Goal: Information Seeking & Learning: Compare options

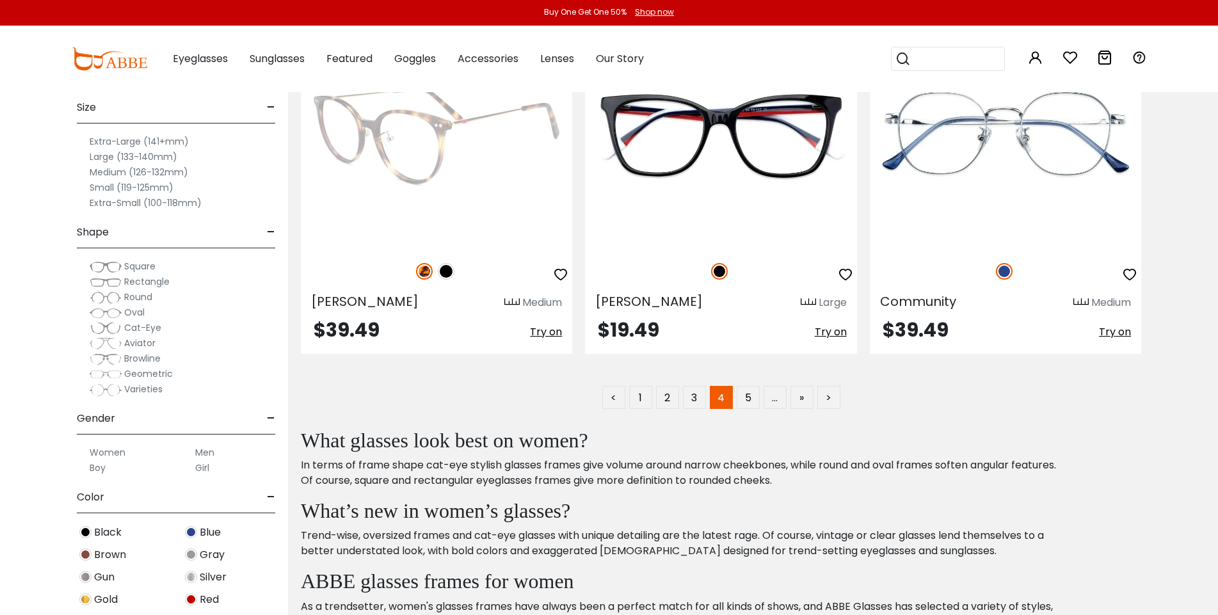
scroll to position [7382, 0]
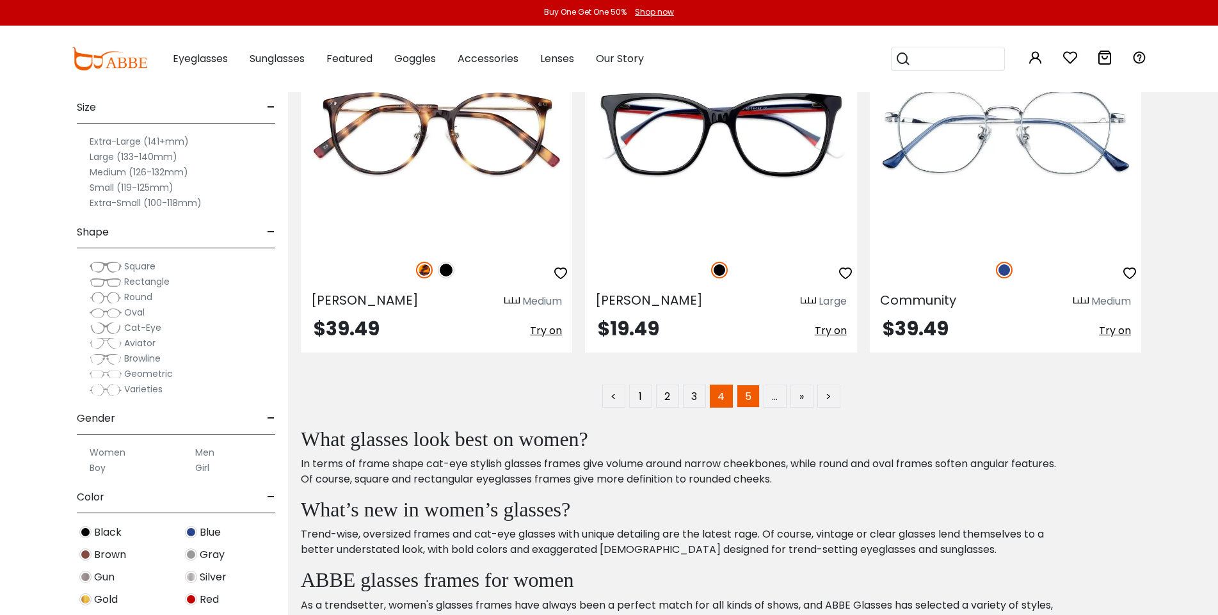
click at [745, 390] on link "5" at bounding box center [748, 396] width 23 height 23
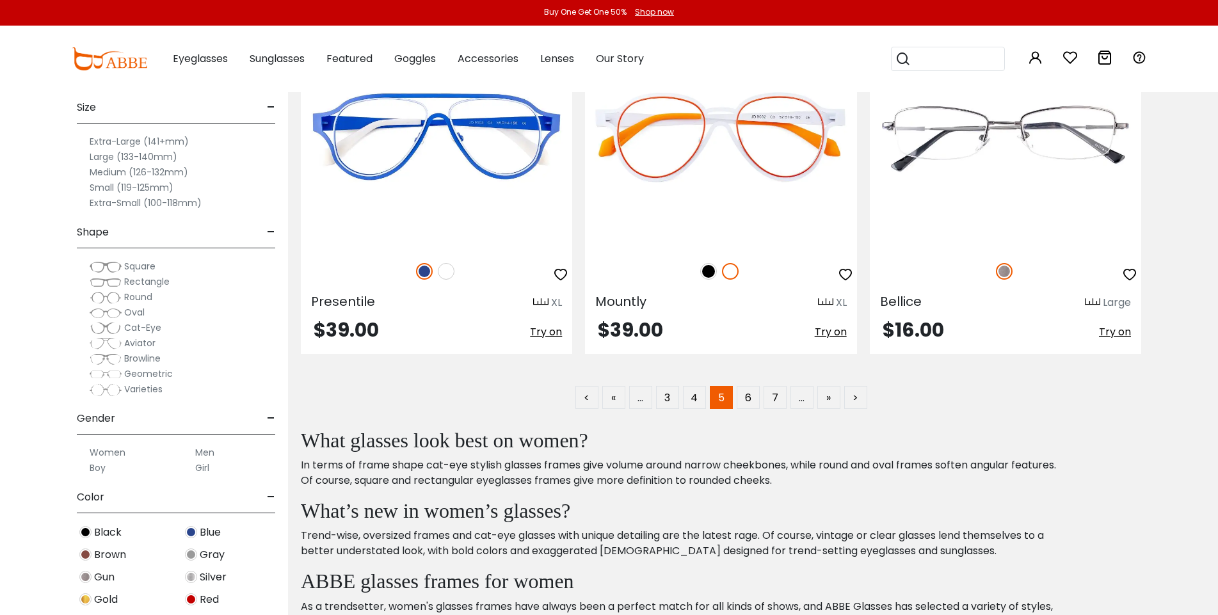
scroll to position [7382, 0]
click at [750, 395] on link "6" at bounding box center [748, 396] width 23 height 23
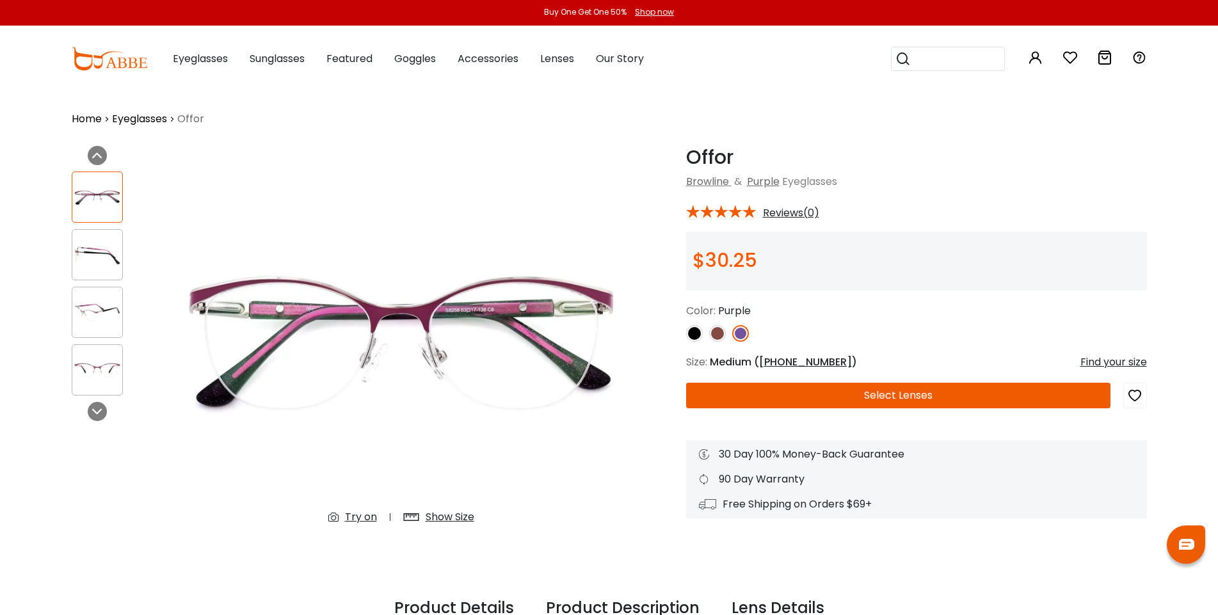
click at [95, 262] on img at bounding box center [97, 255] width 50 height 25
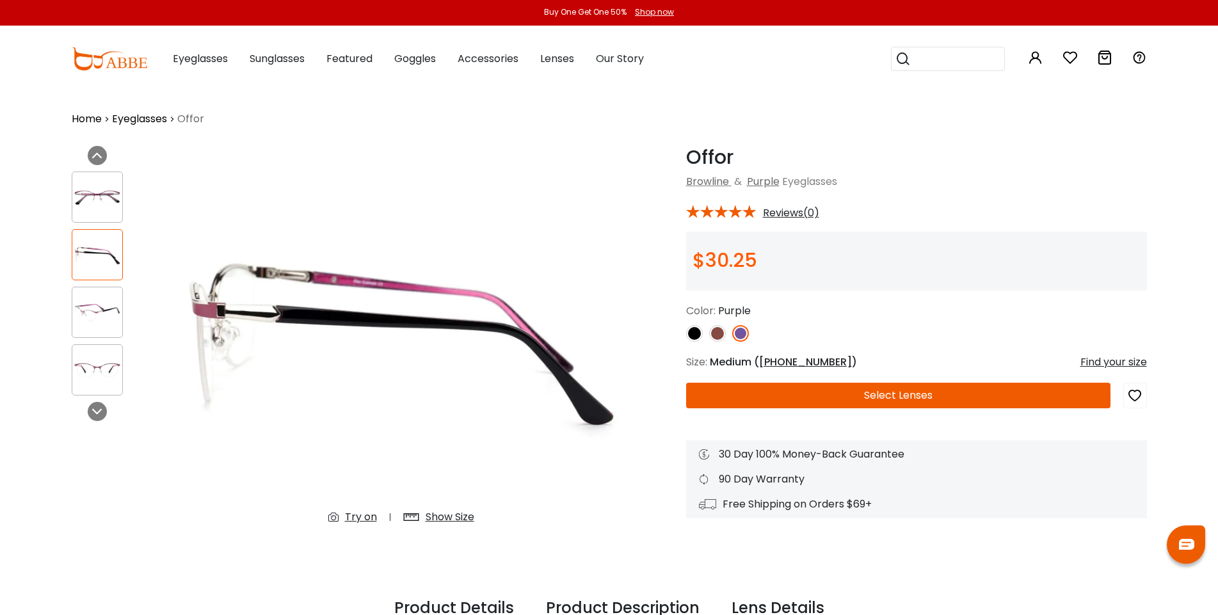
click at [99, 319] on img at bounding box center [97, 312] width 50 height 25
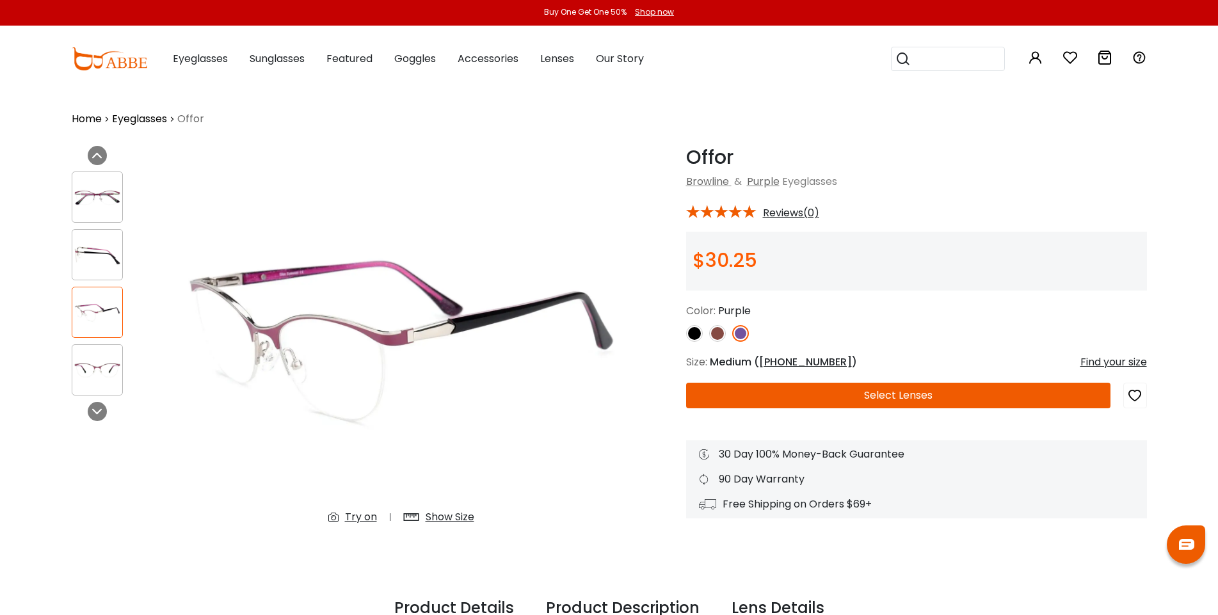
click at [102, 201] on img at bounding box center [97, 197] width 50 height 25
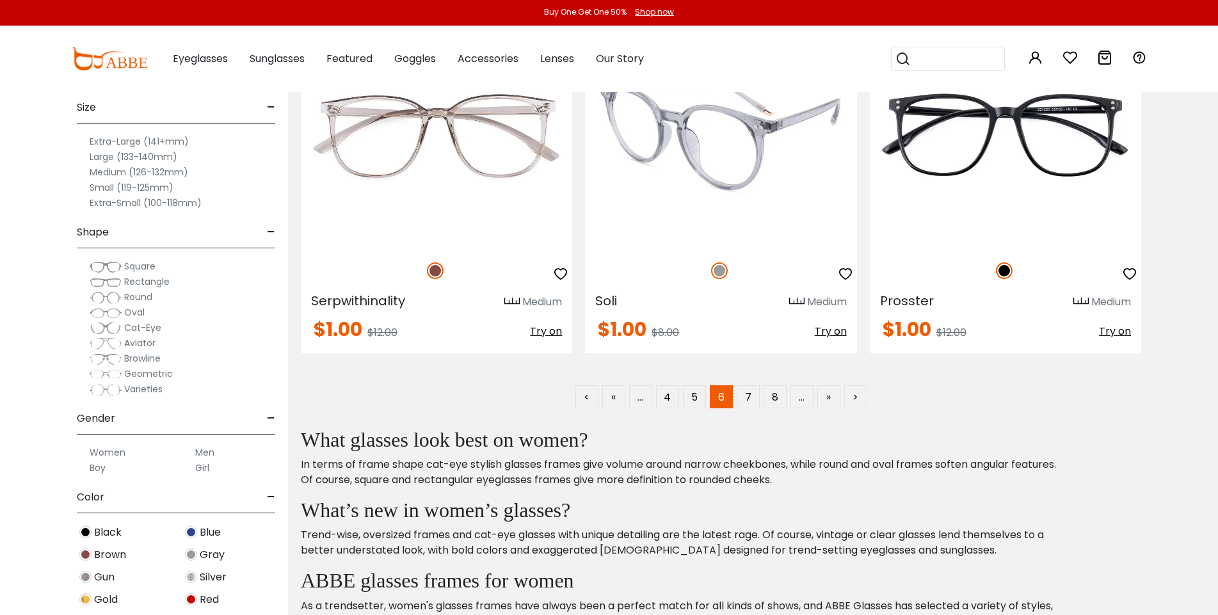
scroll to position [7382, 0]
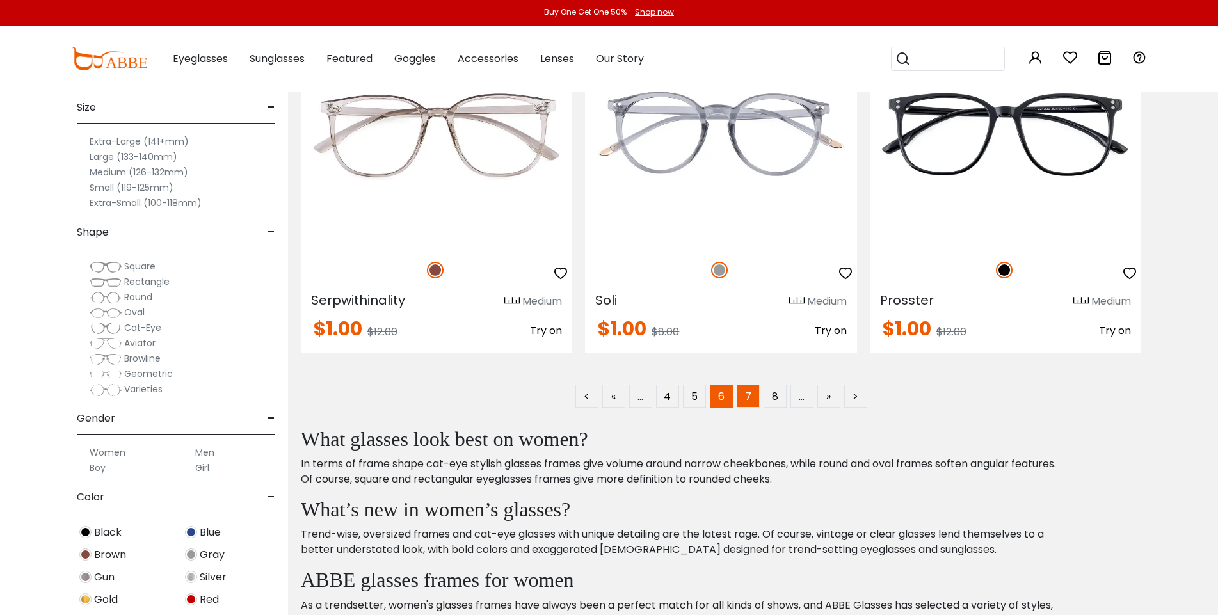
click at [745, 391] on link "7" at bounding box center [748, 396] width 23 height 23
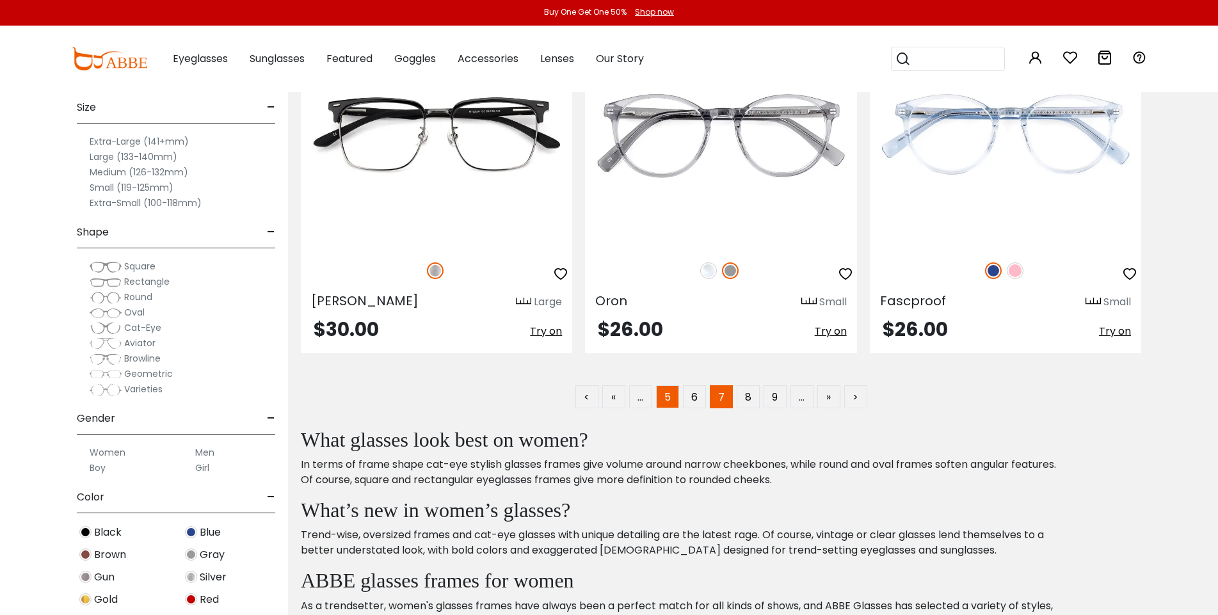
scroll to position [7382, 0]
click at [746, 398] on link "8" at bounding box center [748, 396] width 23 height 23
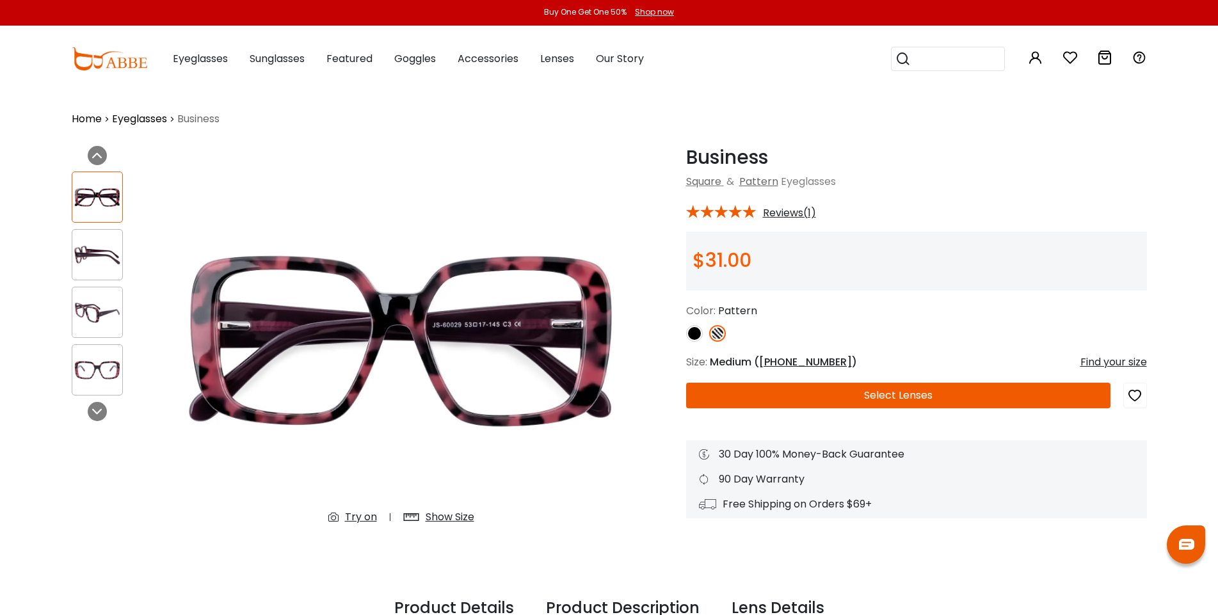
click at [92, 308] on img at bounding box center [97, 312] width 50 height 25
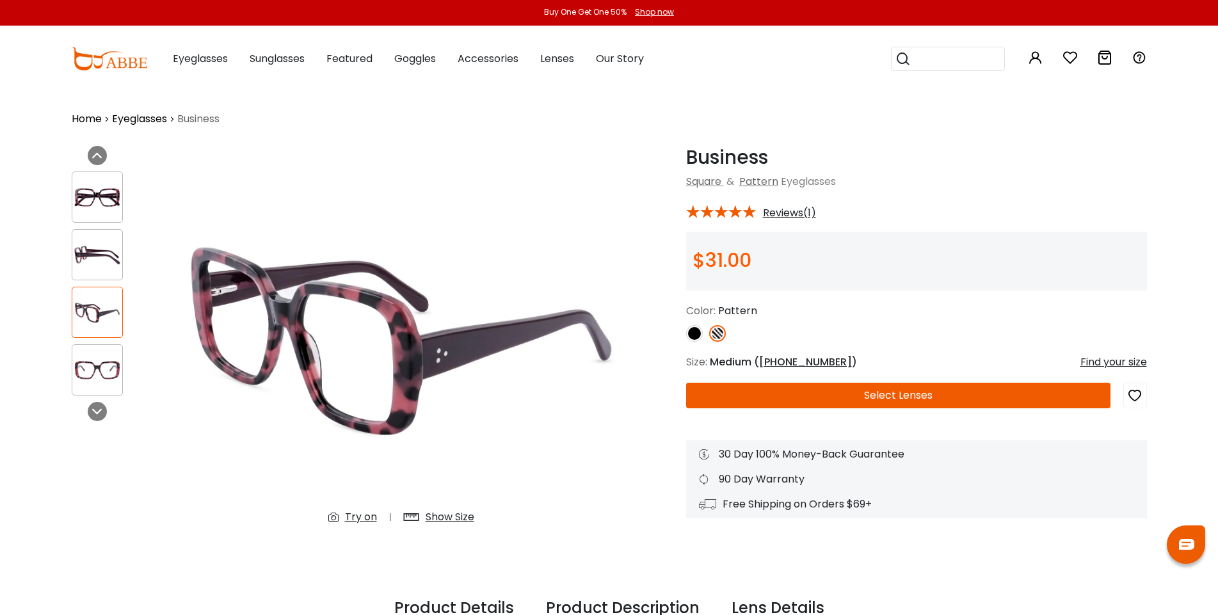
click at [86, 256] on img at bounding box center [97, 255] width 50 height 25
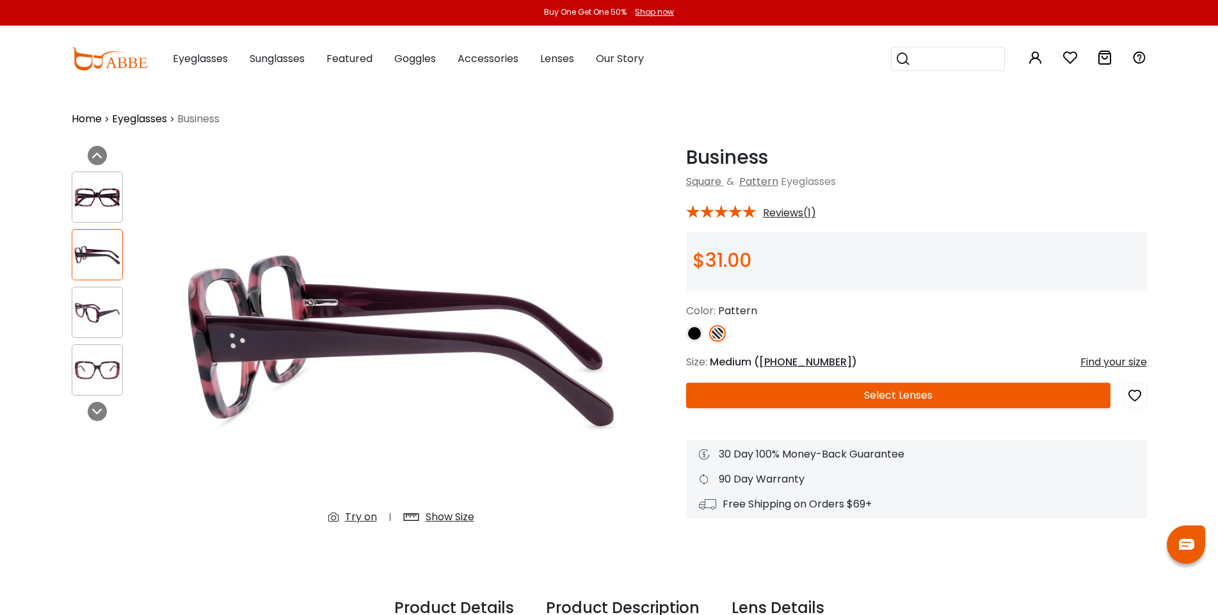
click at [99, 191] on img at bounding box center [97, 197] width 50 height 25
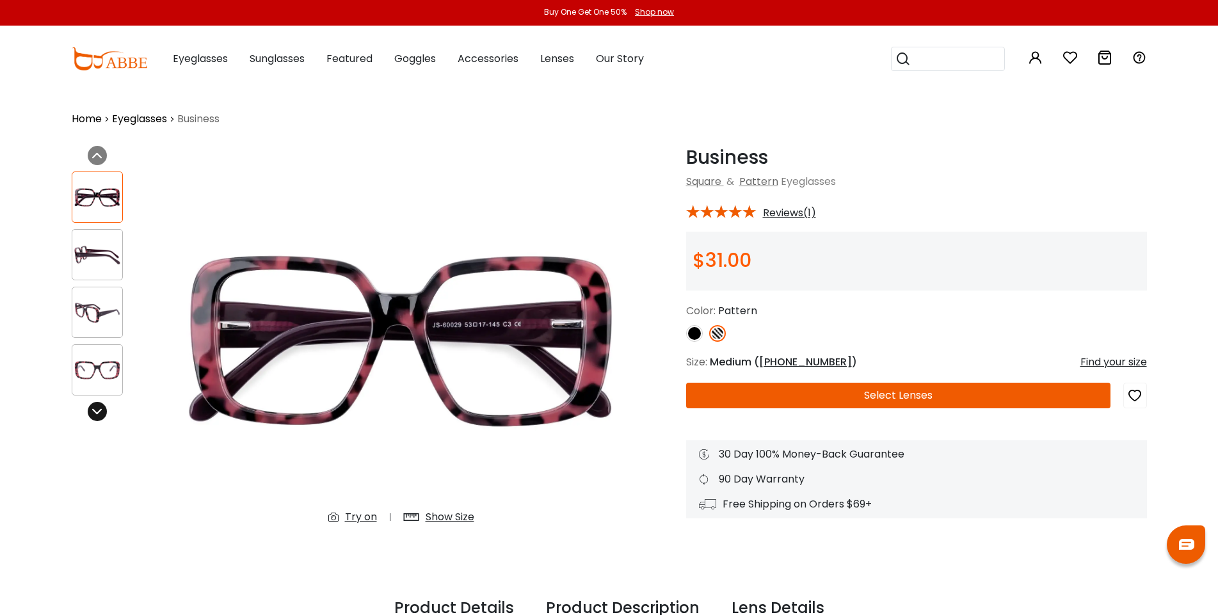
click at [93, 412] on icon at bounding box center [97, 412] width 10 height 10
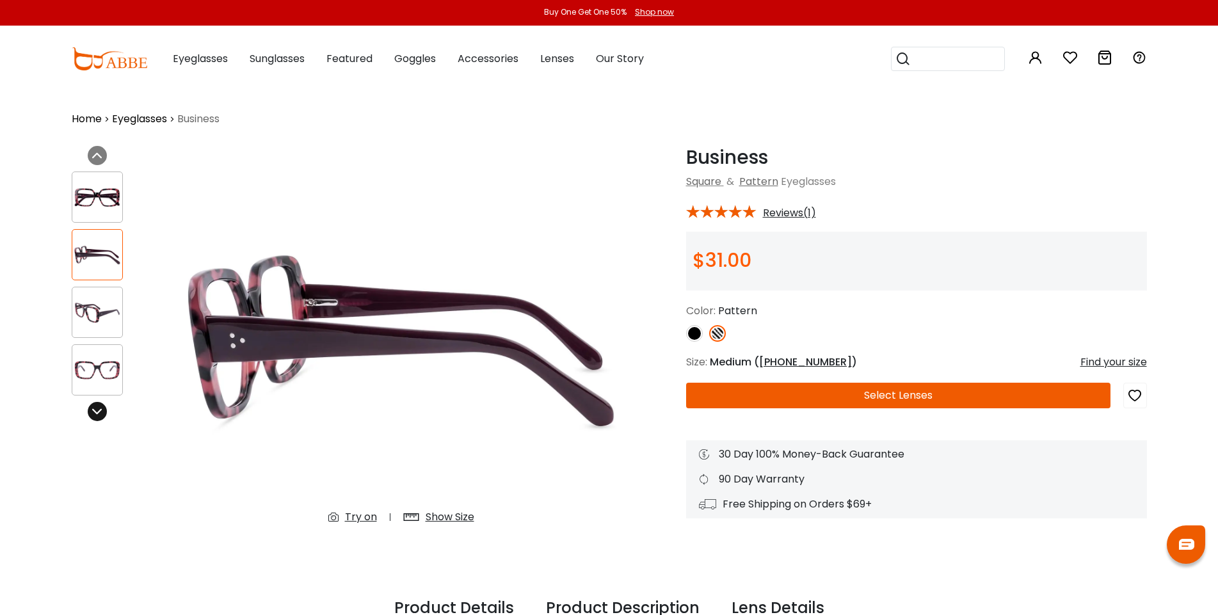
click at [93, 412] on icon at bounding box center [97, 412] width 10 height 10
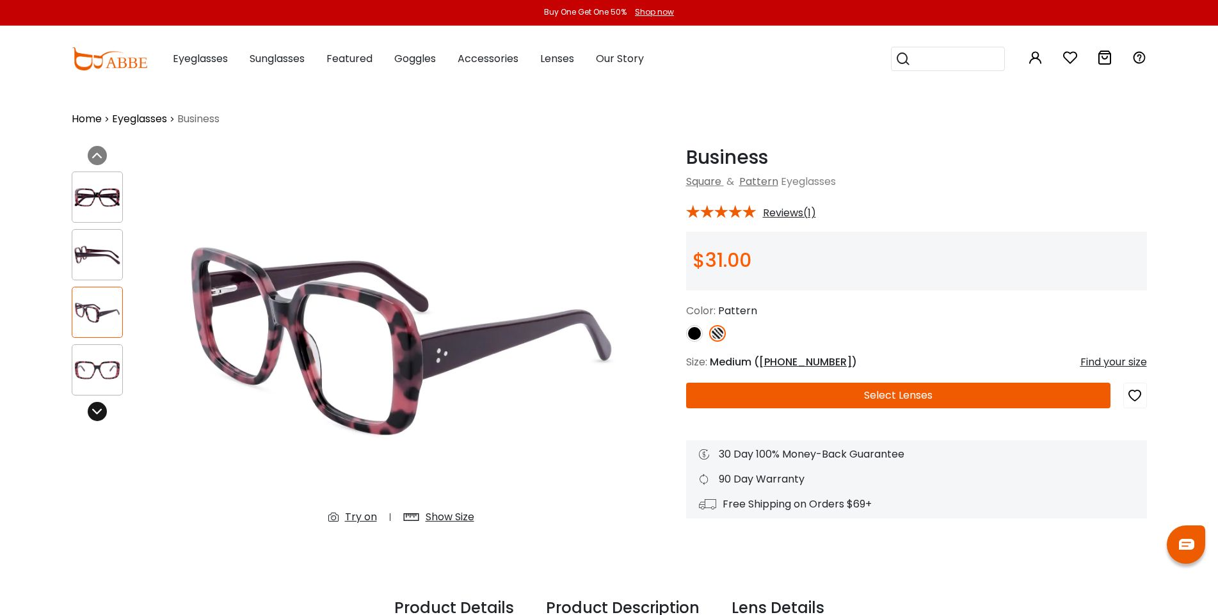
click at [93, 412] on icon at bounding box center [97, 412] width 10 height 10
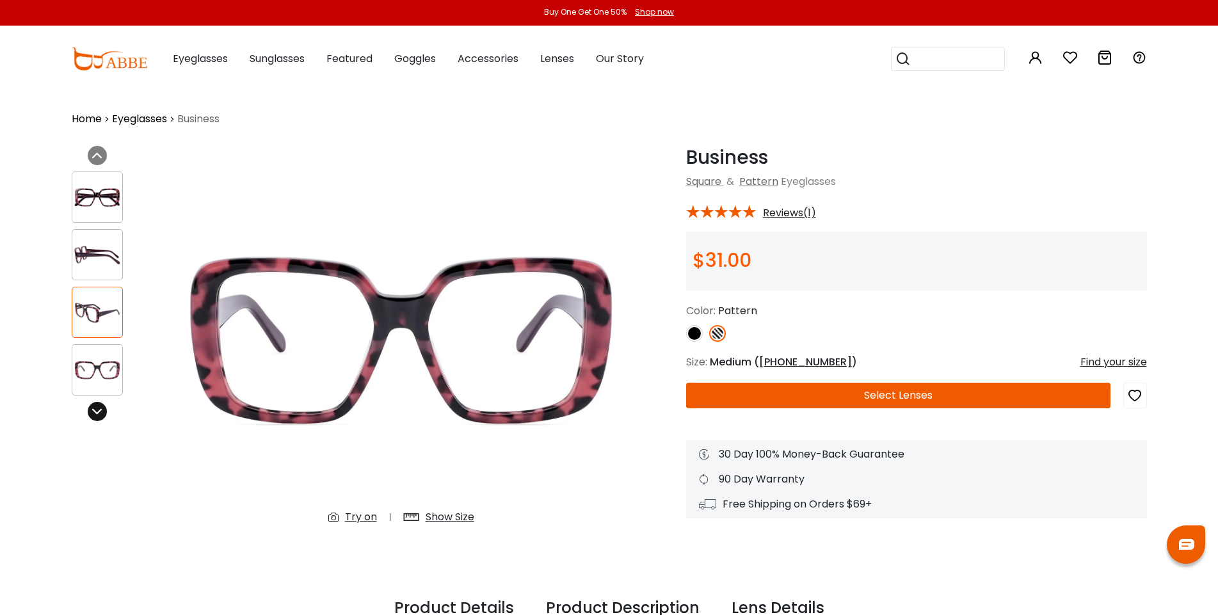
click at [93, 412] on icon at bounding box center [97, 412] width 10 height 10
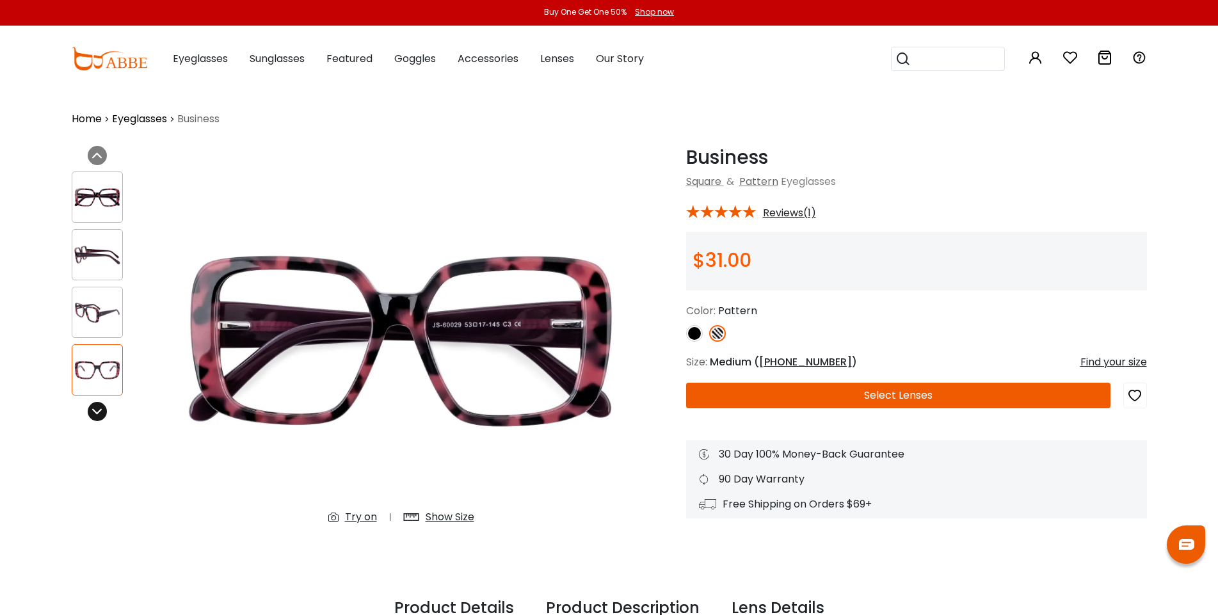
click at [93, 412] on icon at bounding box center [97, 412] width 10 height 10
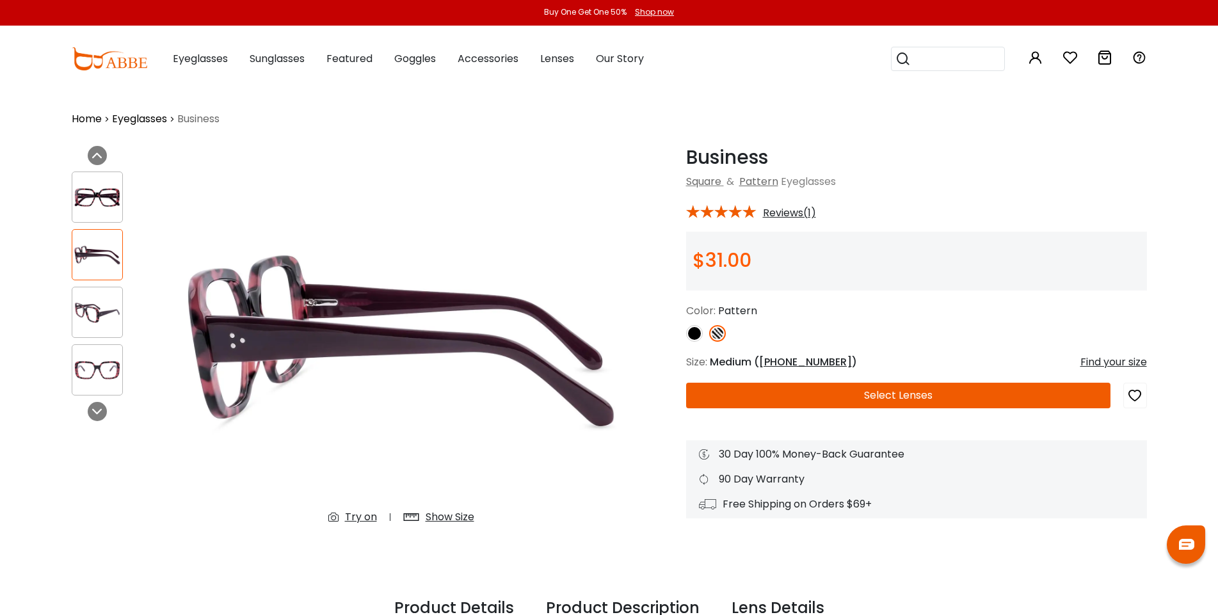
click at [114, 262] on img at bounding box center [97, 255] width 50 height 25
click at [89, 184] on div at bounding box center [97, 197] width 51 height 51
click at [86, 196] on img at bounding box center [97, 197] width 50 height 25
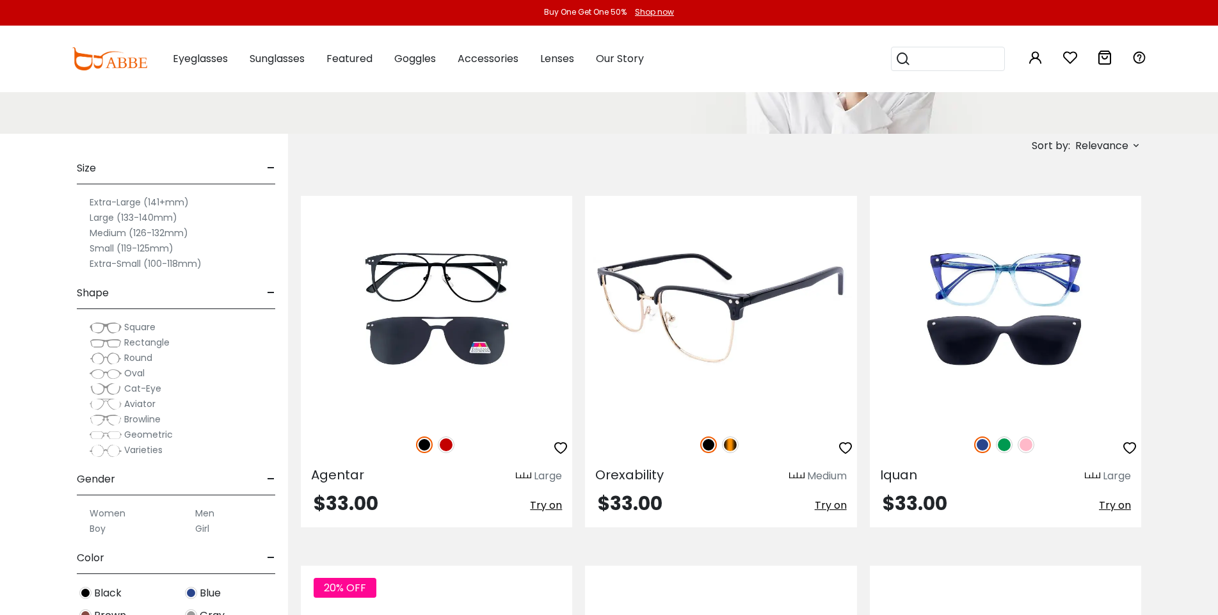
scroll to position [184, 0]
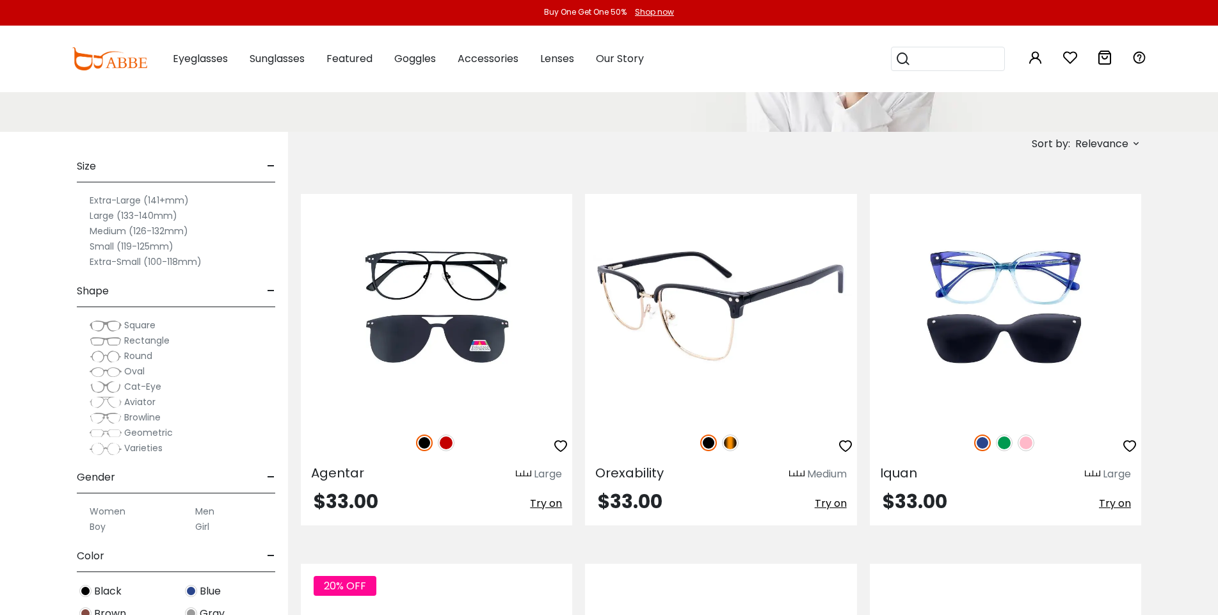
click at [736, 442] on img at bounding box center [730, 443] width 17 height 17
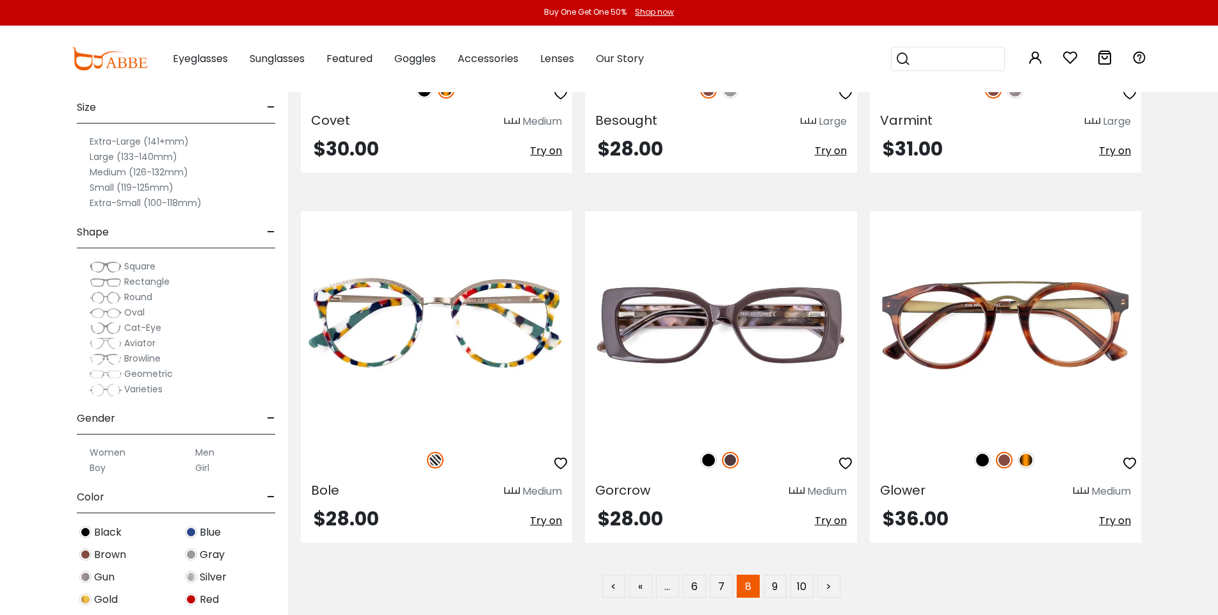
scroll to position [7198, 0]
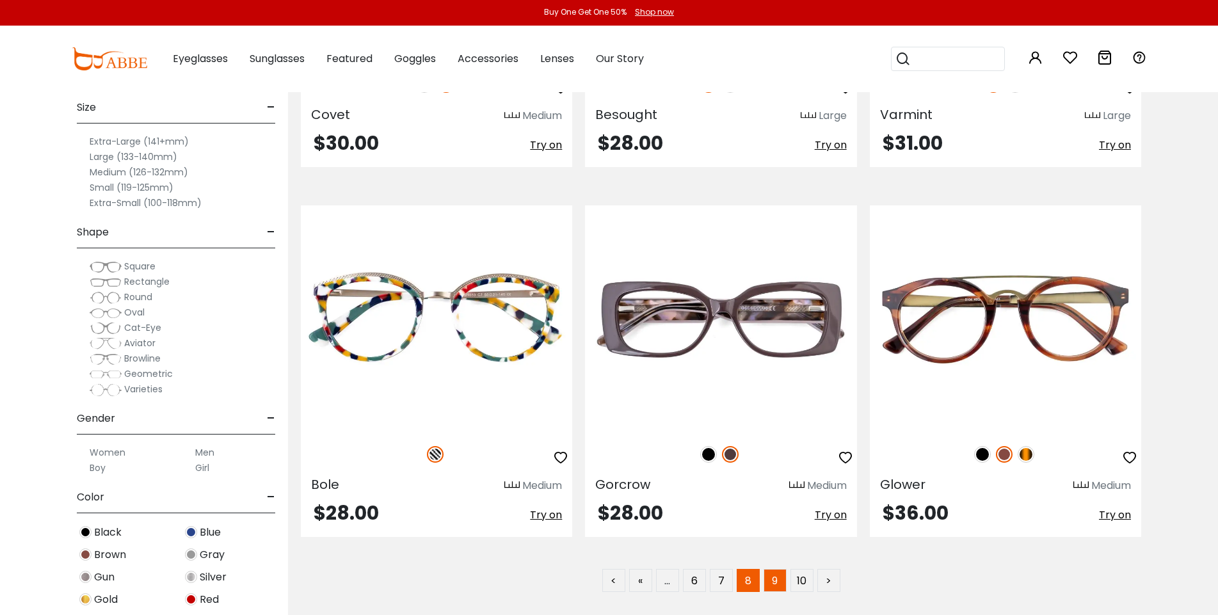
click at [770, 577] on link "9" at bounding box center [775, 580] width 23 height 23
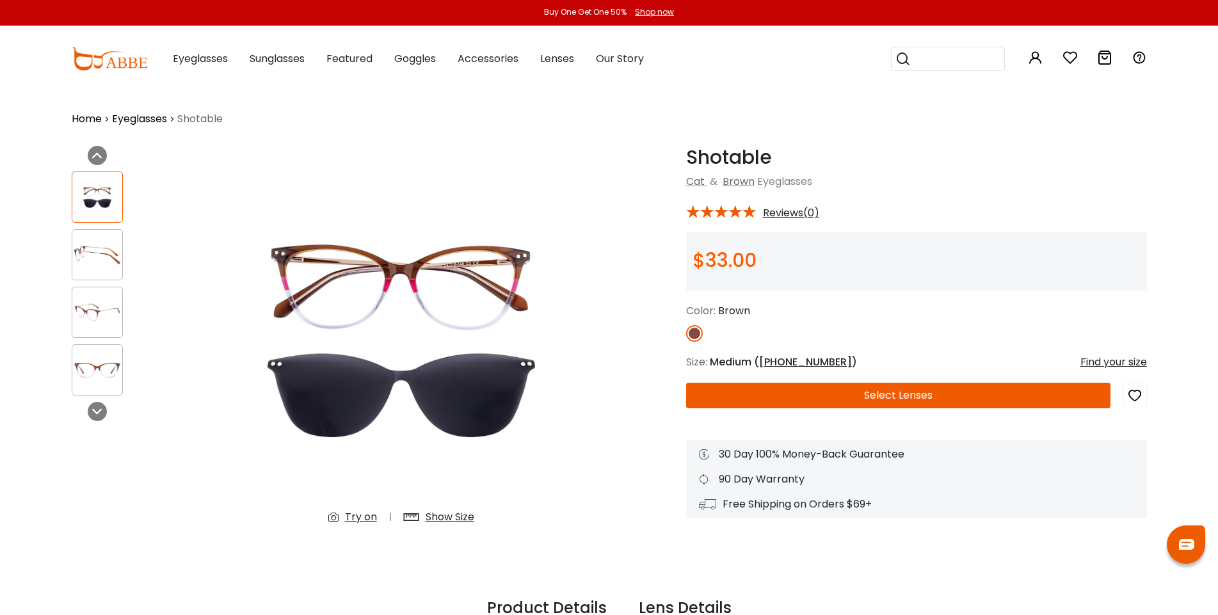
click at [99, 252] on img at bounding box center [97, 255] width 50 height 25
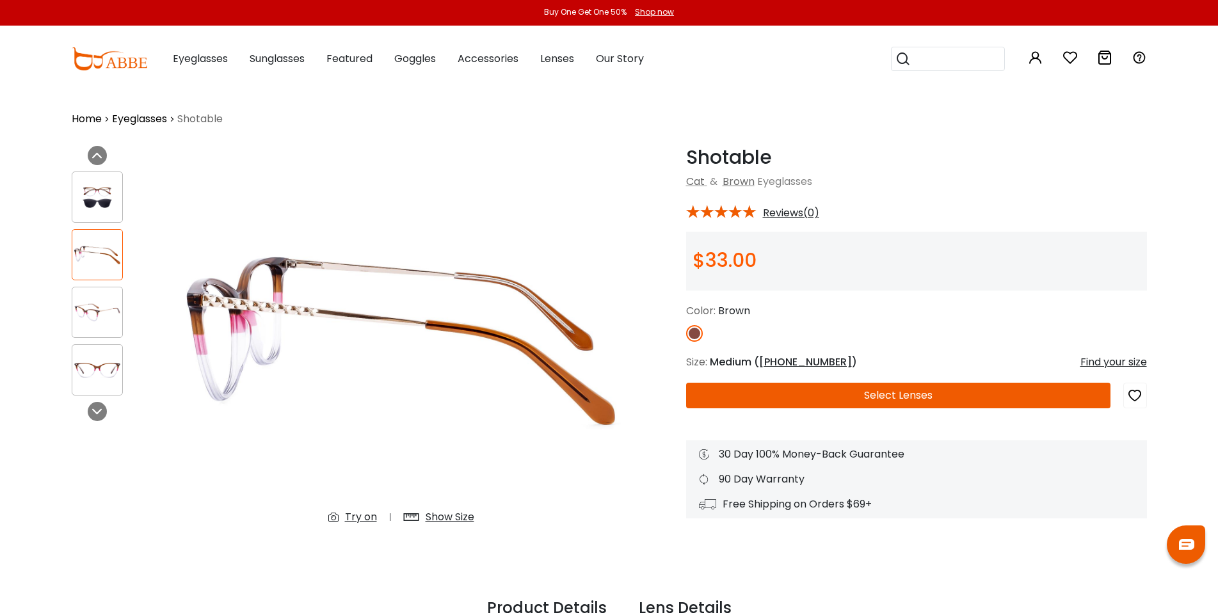
click at [93, 315] on img at bounding box center [97, 312] width 50 height 25
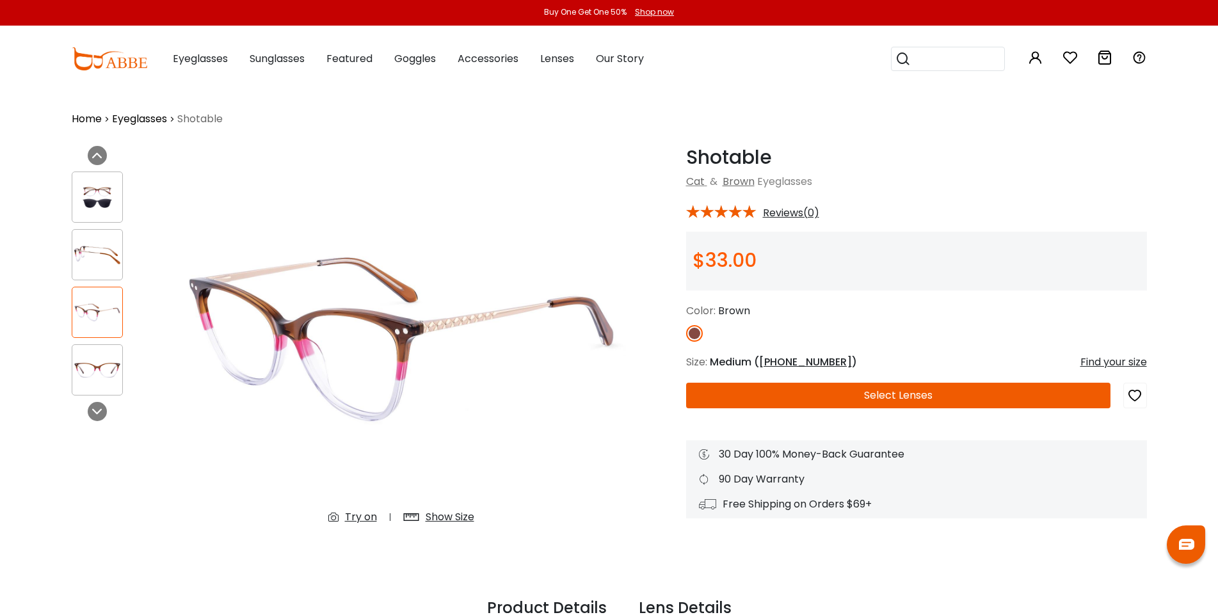
click at [90, 367] on img at bounding box center [97, 370] width 50 height 25
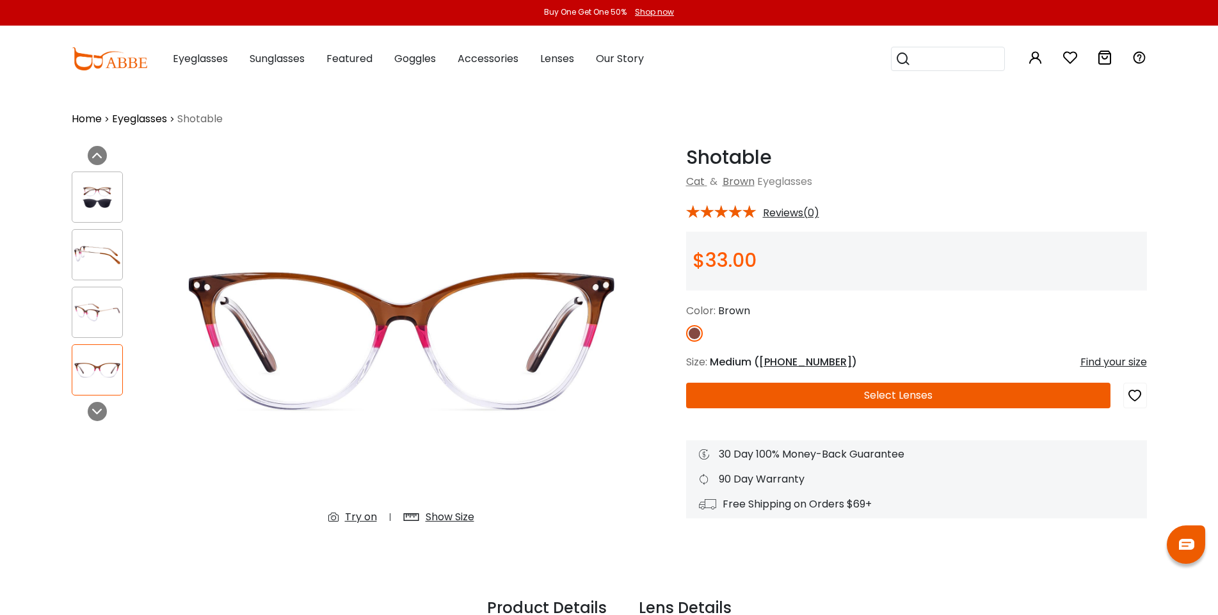
click at [116, 328] on div at bounding box center [97, 312] width 51 height 51
click at [96, 264] on img at bounding box center [97, 255] width 50 height 25
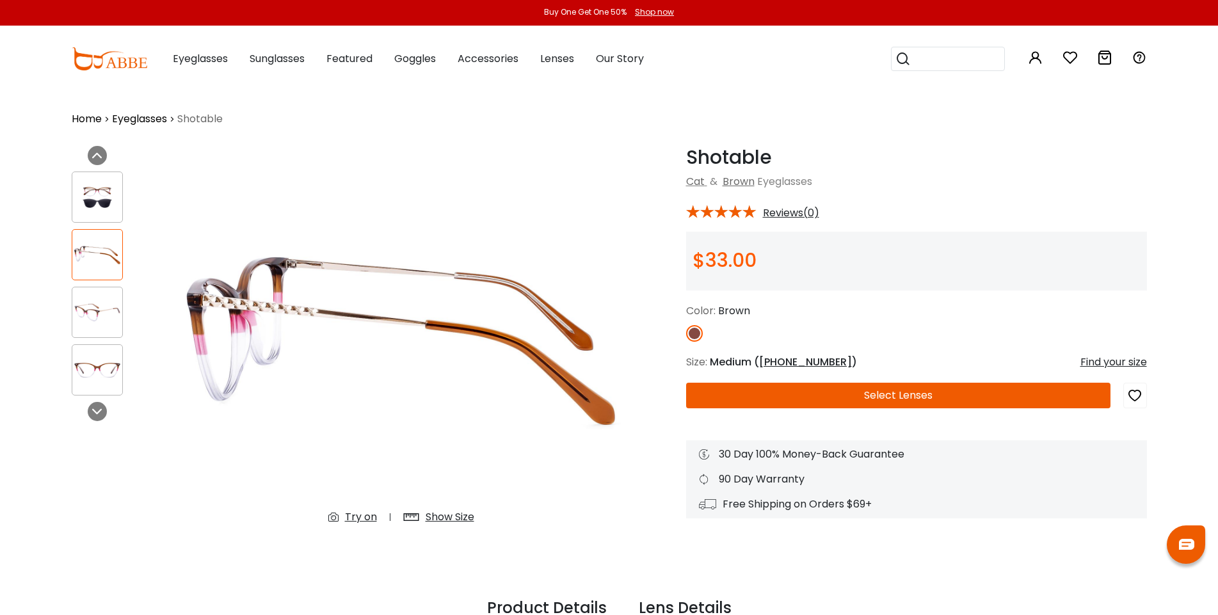
click at [88, 200] on img at bounding box center [97, 197] width 50 height 25
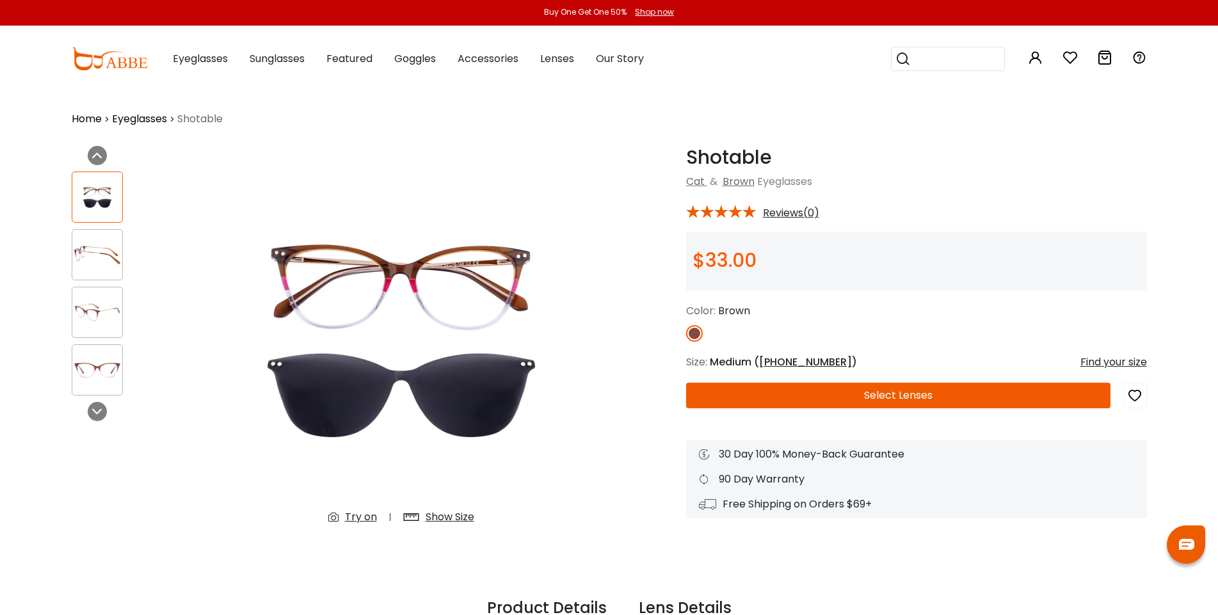
click at [108, 371] on img at bounding box center [97, 370] width 50 height 25
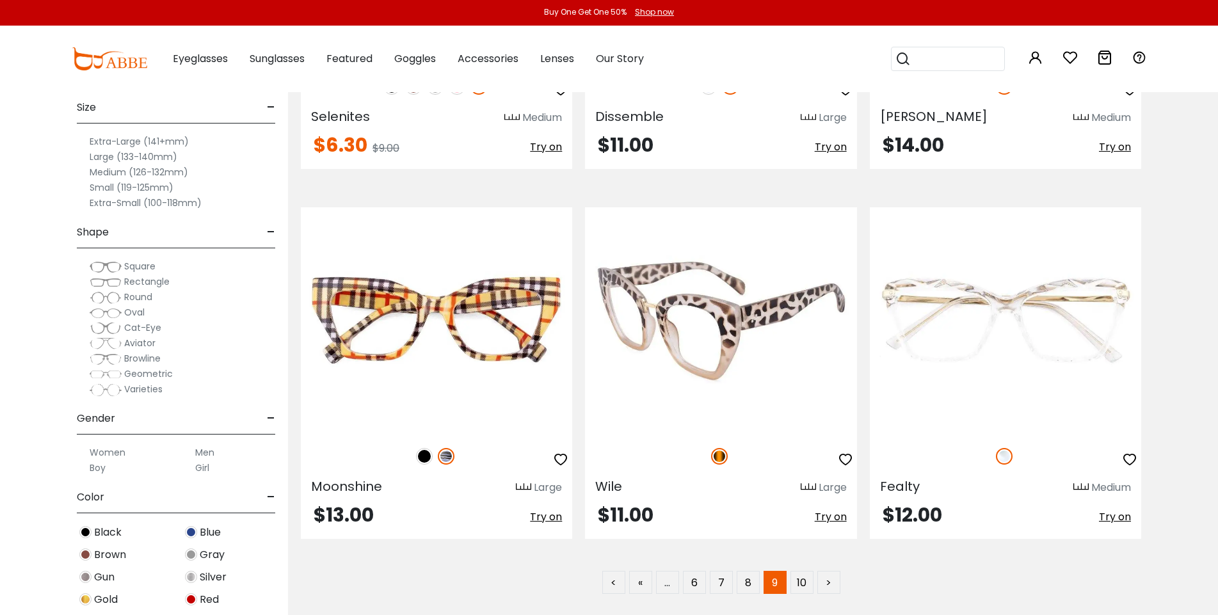
scroll to position [7198, 0]
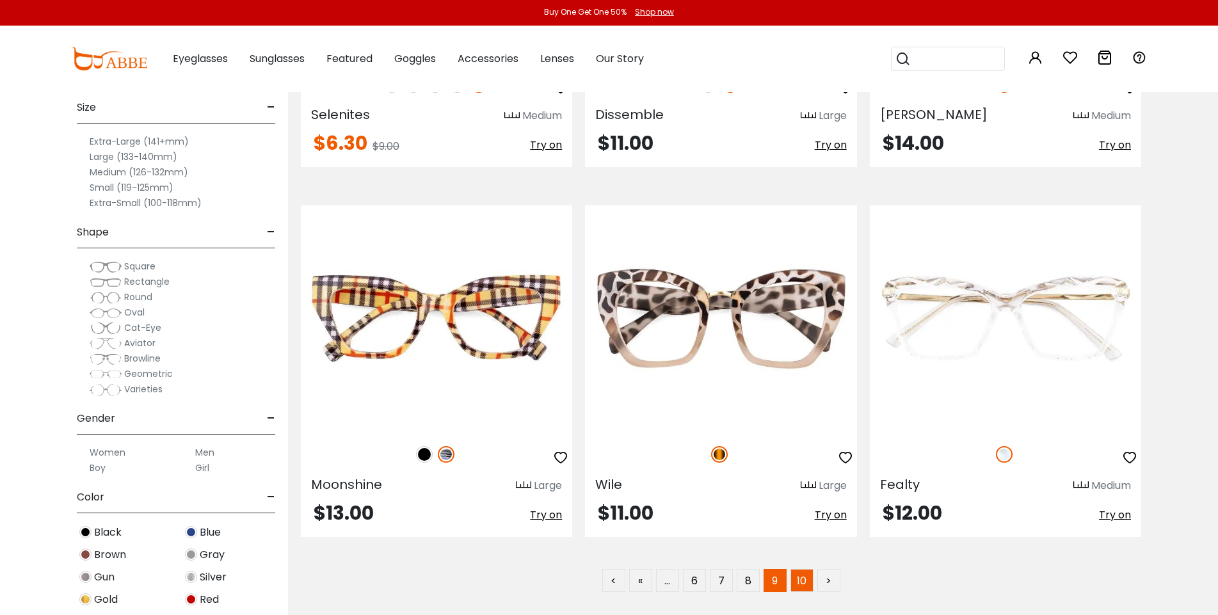
click at [812, 578] on link "10" at bounding box center [802, 580] width 23 height 23
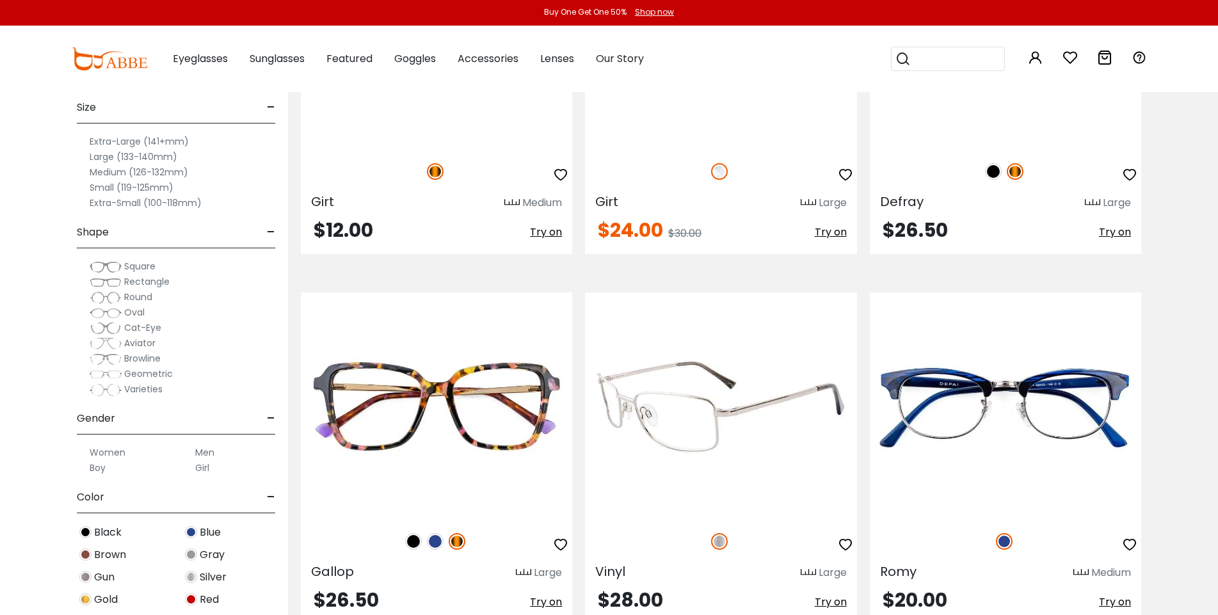
scroll to position [830, 0]
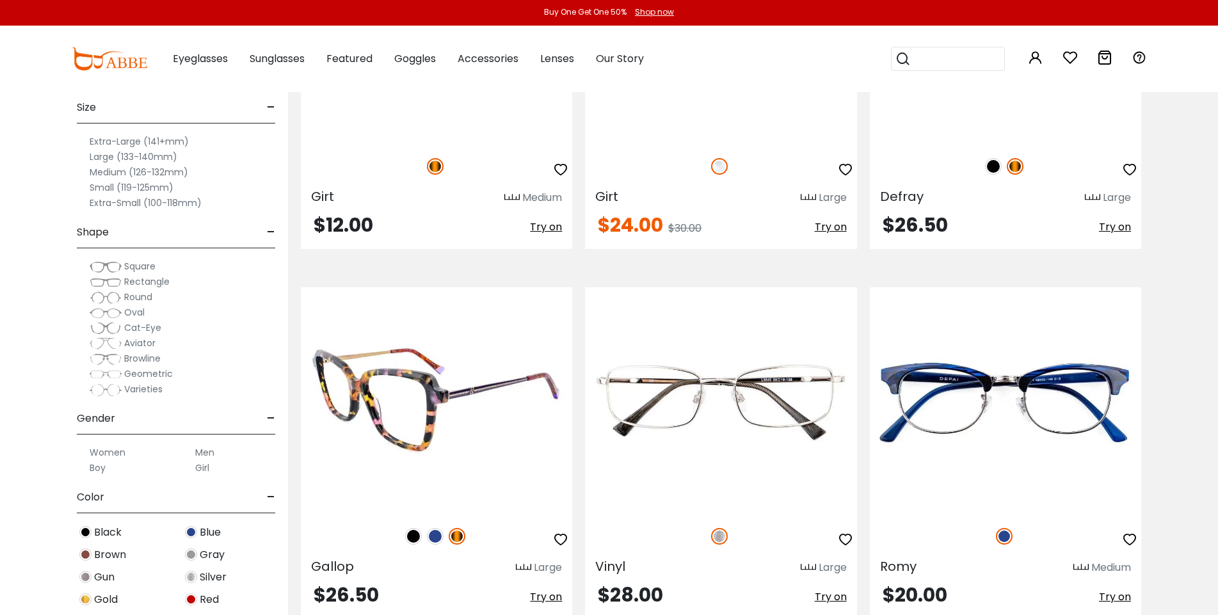
click at [436, 535] on img at bounding box center [435, 536] width 17 height 17
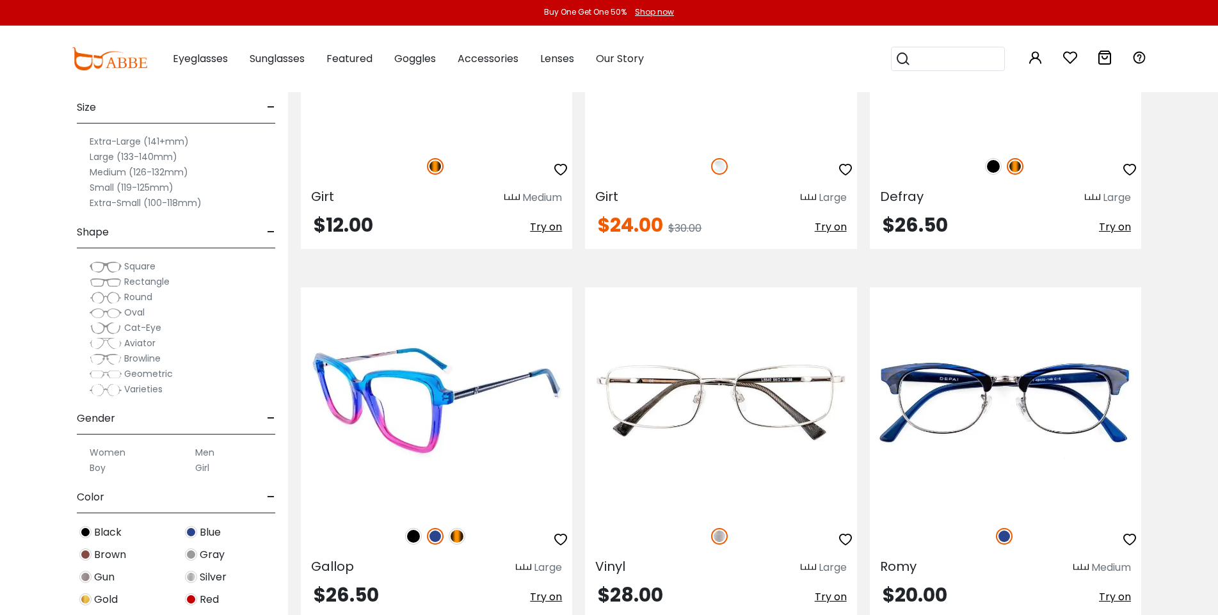
click at [414, 534] on img at bounding box center [413, 536] width 17 height 17
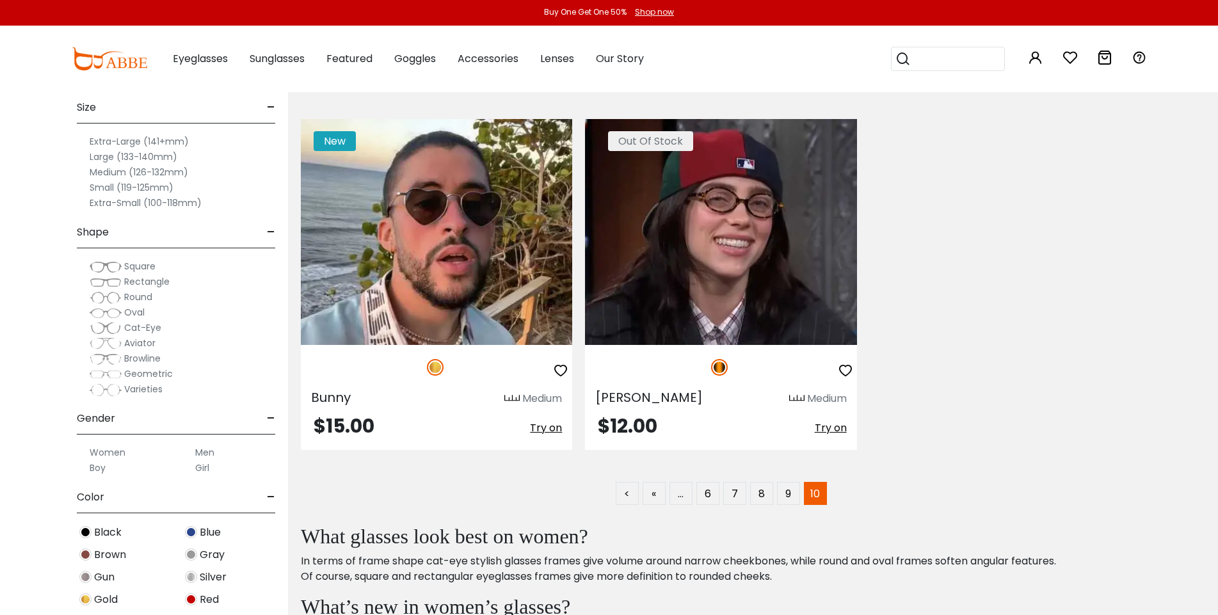
scroll to position [5075, 0]
